Goal: Navigation & Orientation: Find specific page/section

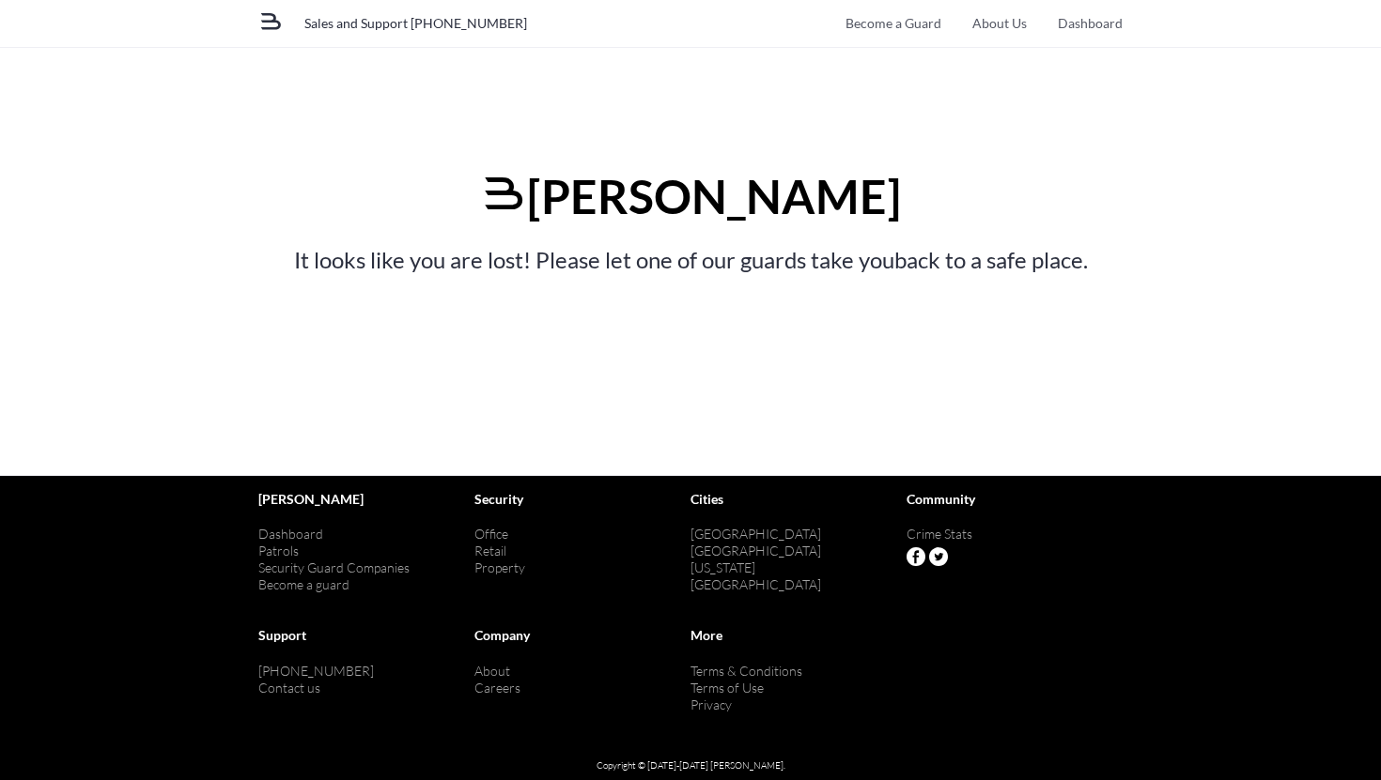
drag, startPoint x: 511, startPoint y: 25, endPoint x: 411, endPoint y: 30, distance: 99.7
click at [411, 30] on div "Sales and Support [PHONE_NUMBER]" at bounding box center [690, 23] width 864 height 28
copy link "[PHONE_NUMBER]"
click at [1066, 23] on link "Dashboard" at bounding box center [1089, 24] width 65 height 16
